Goal: Task Accomplishment & Management: Manage account settings

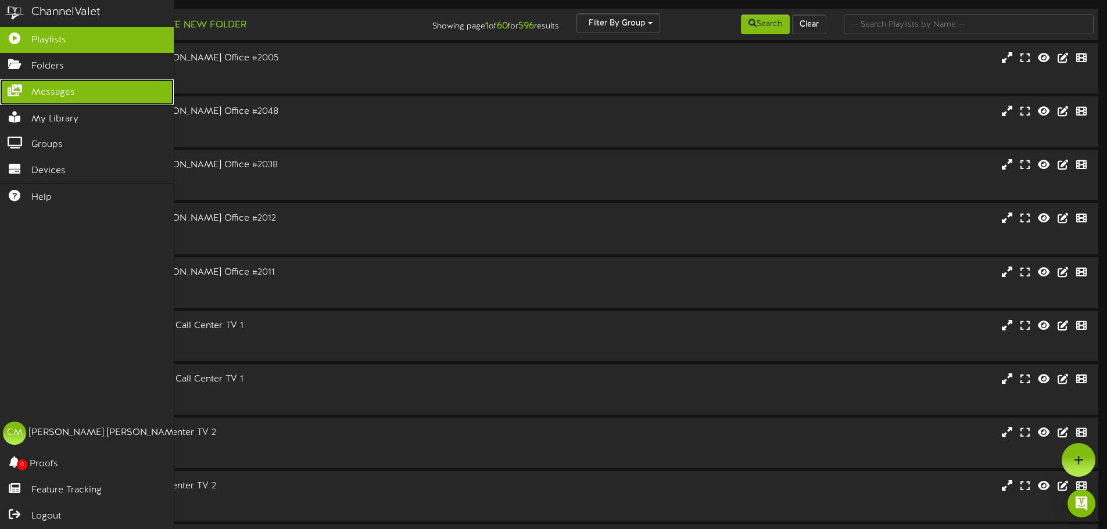
click at [20, 87] on icon at bounding box center [14, 89] width 29 height 9
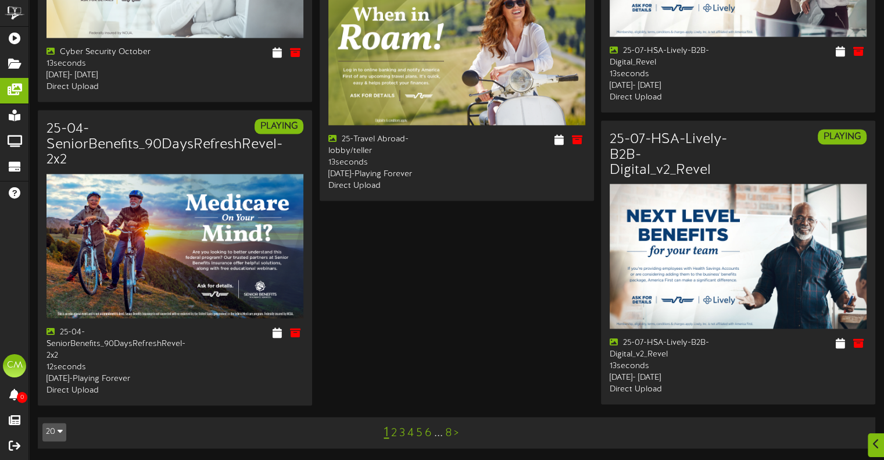
scroll to position [1688, 0]
click at [394, 432] on link "2" at bounding box center [394, 433] width 6 height 13
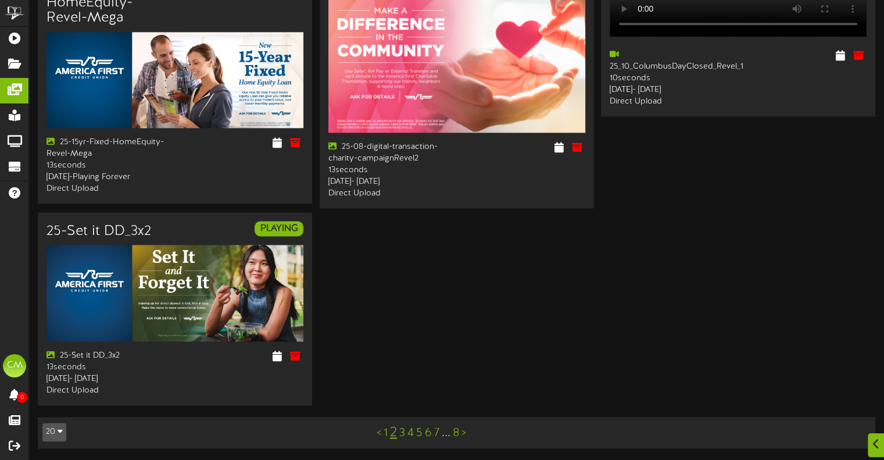
scroll to position [1665, 0]
click at [402, 432] on link "3" at bounding box center [402, 433] width 6 height 13
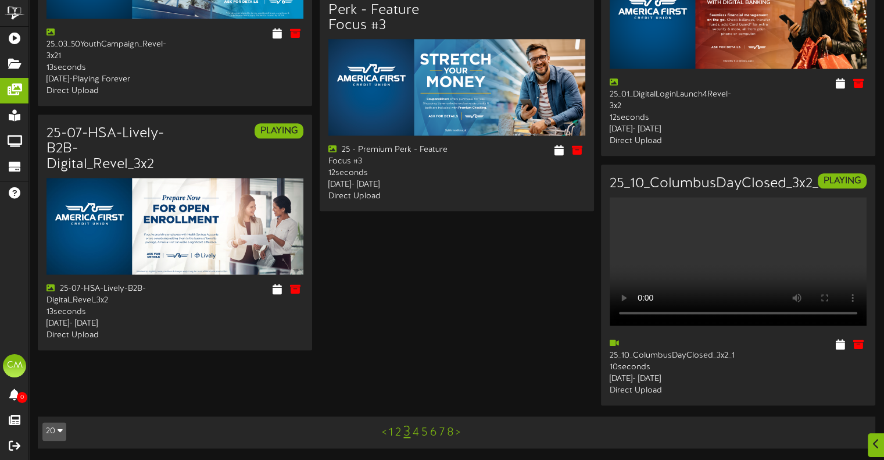
scroll to position [1426, 0]
click at [417, 435] on link "4" at bounding box center [416, 432] width 6 height 13
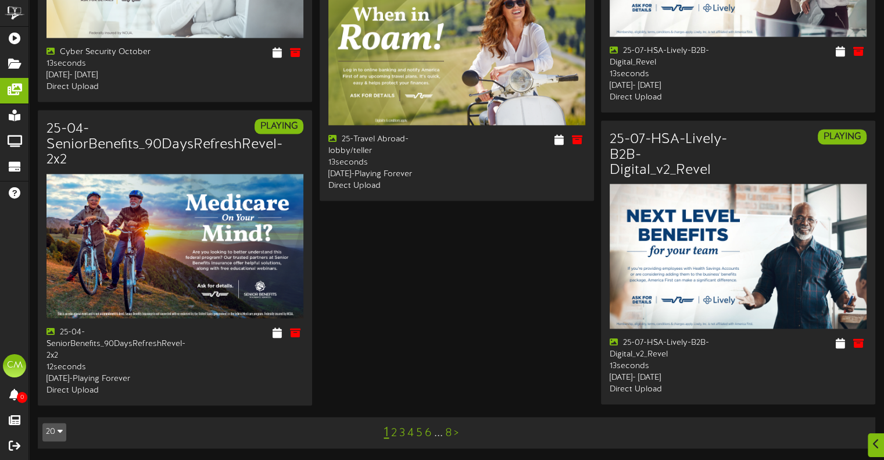
scroll to position [1688, 0]
click at [411, 438] on link "4" at bounding box center [410, 433] width 6 height 13
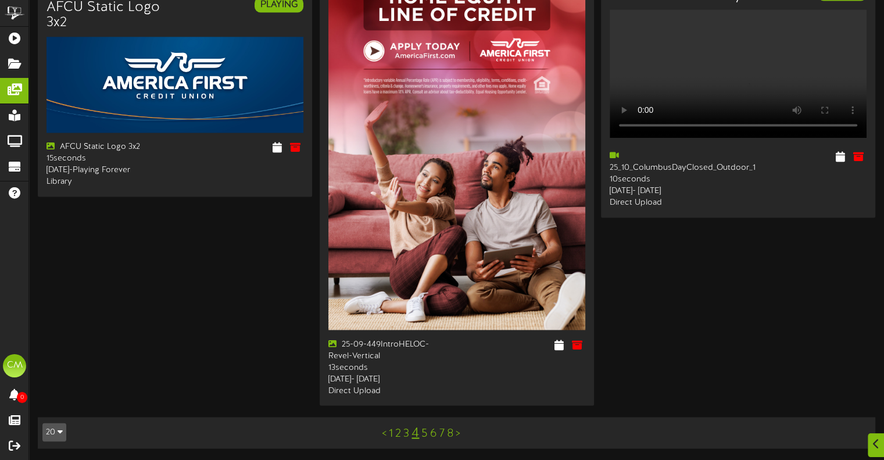
scroll to position [2013, 0]
click at [424, 432] on link "5" at bounding box center [424, 433] width 6 height 13
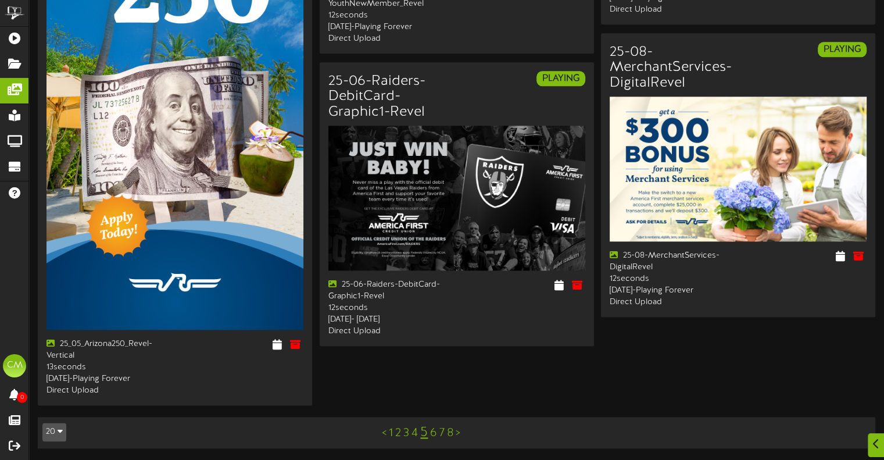
scroll to position [1641, 0]
click at [434, 434] on link "6" at bounding box center [433, 433] width 7 height 13
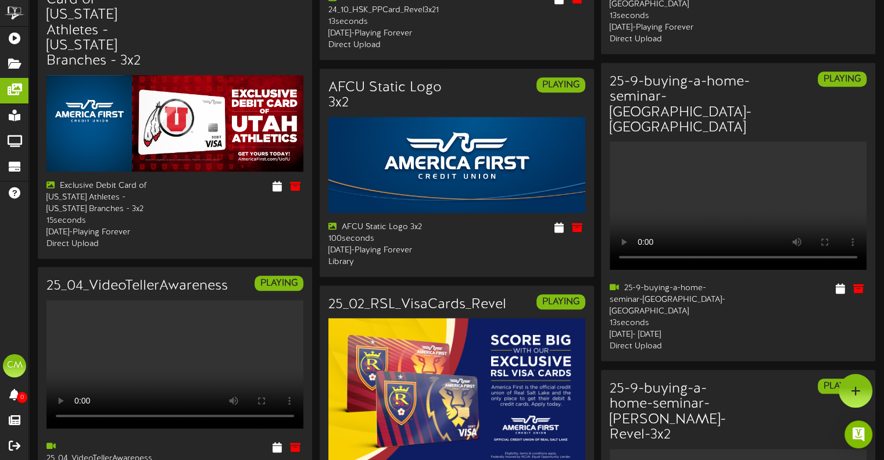
scroll to position [1069, 0]
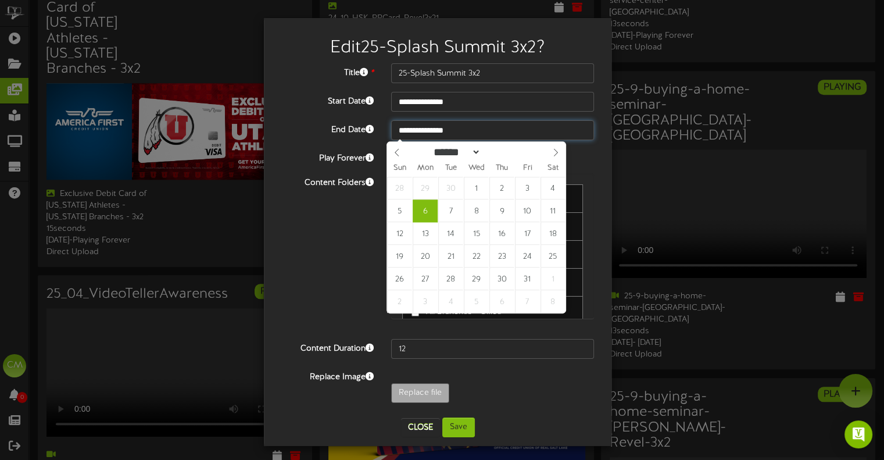
click at [477, 126] on input "**********" at bounding box center [492, 130] width 203 height 20
click at [393, 152] on icon at bounding box center [397, 152] width 8 height 8
select select "*"
type input "**********"
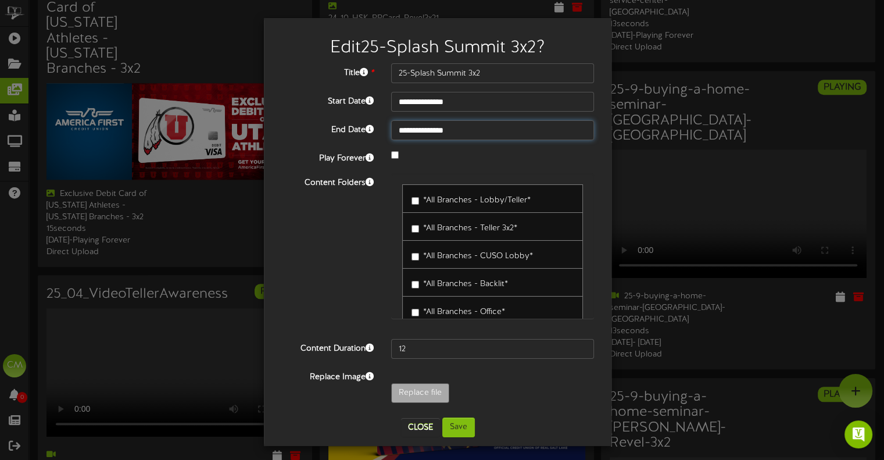
click at [470, 132] on input "**********" at bounding box center [492, 130] width 203 height 20
click at [453, 427] on button "Save" at bounding box center [458, 427] width 33 height 20
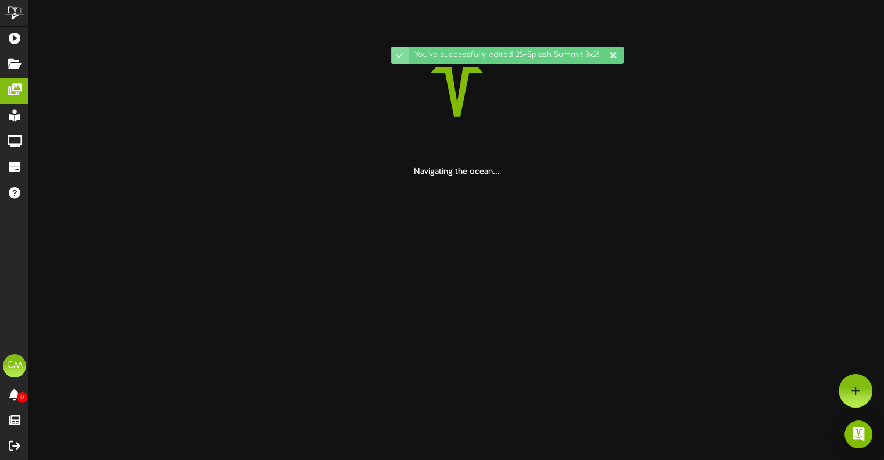
scroll to position [0, 0]
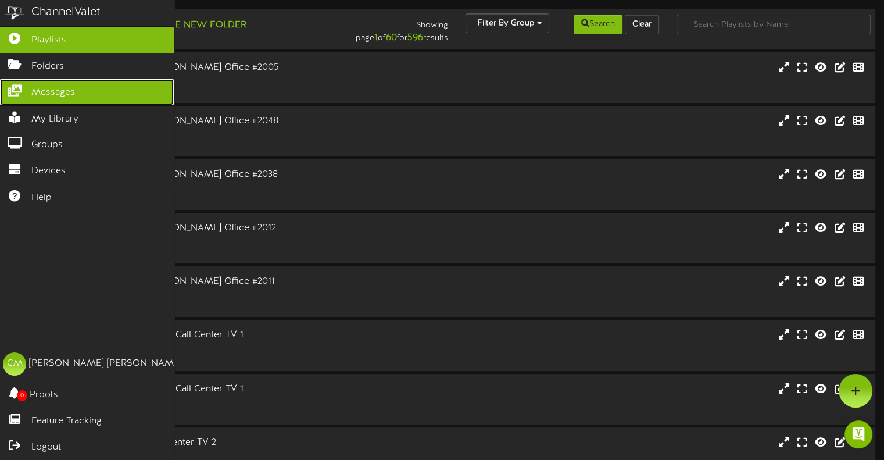
click at [51, 83] on link "Messages" at bounding box center [87, 92] width 174 height 26
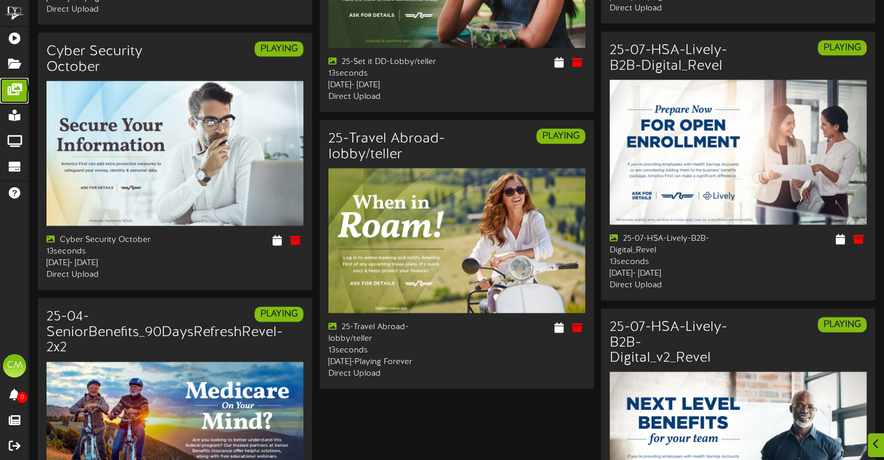
scroll to position [1688, 0]
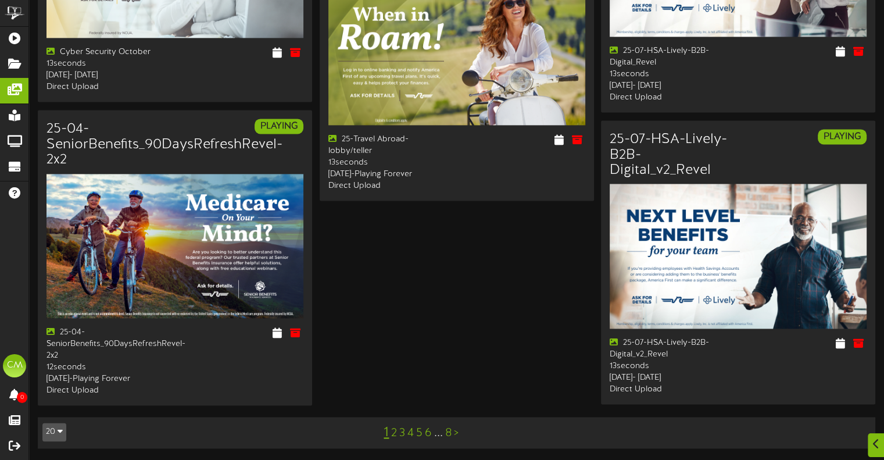
click at [428, 432] on link "6" at bounding box center [428, 433] width 7 height 13
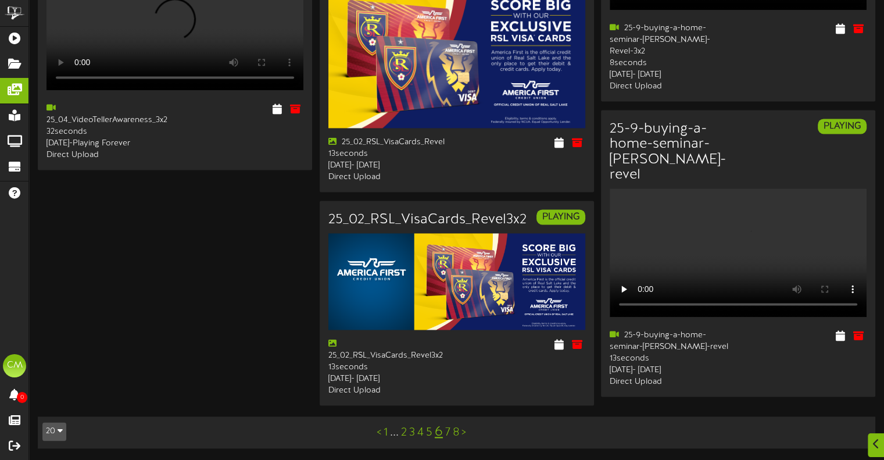
scroll to position [1744, 0]
click at [448, 431] on link "7" at bounding box center [447, 432] width 5 height 13
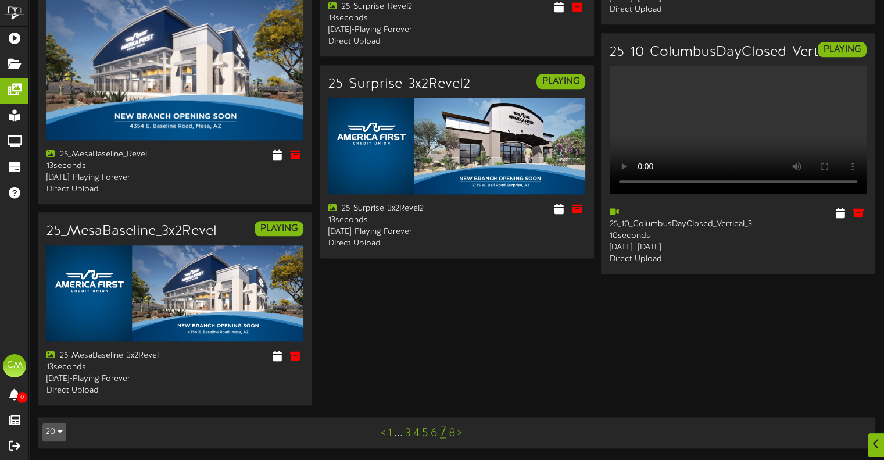
scroll to position [2754, 0]
click at [453, 434] on link "8" at bounding box center [452, 433] width 6 height 13
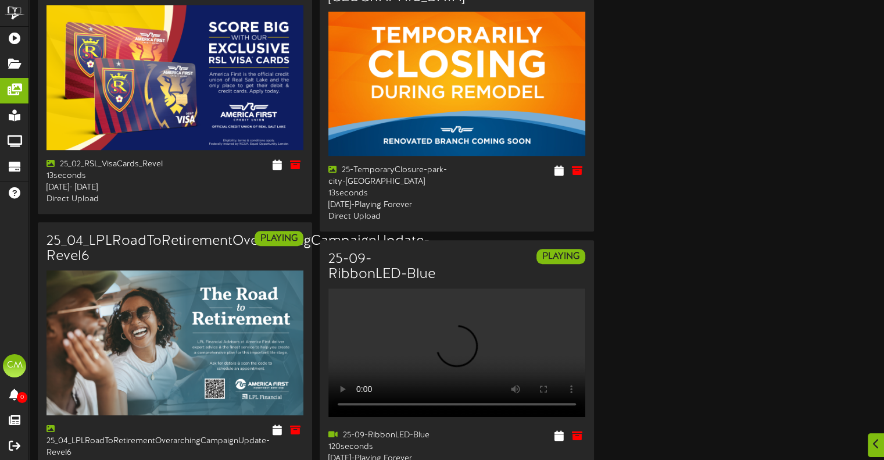
scroll to position [697, 0]
